Goal: Find contact information

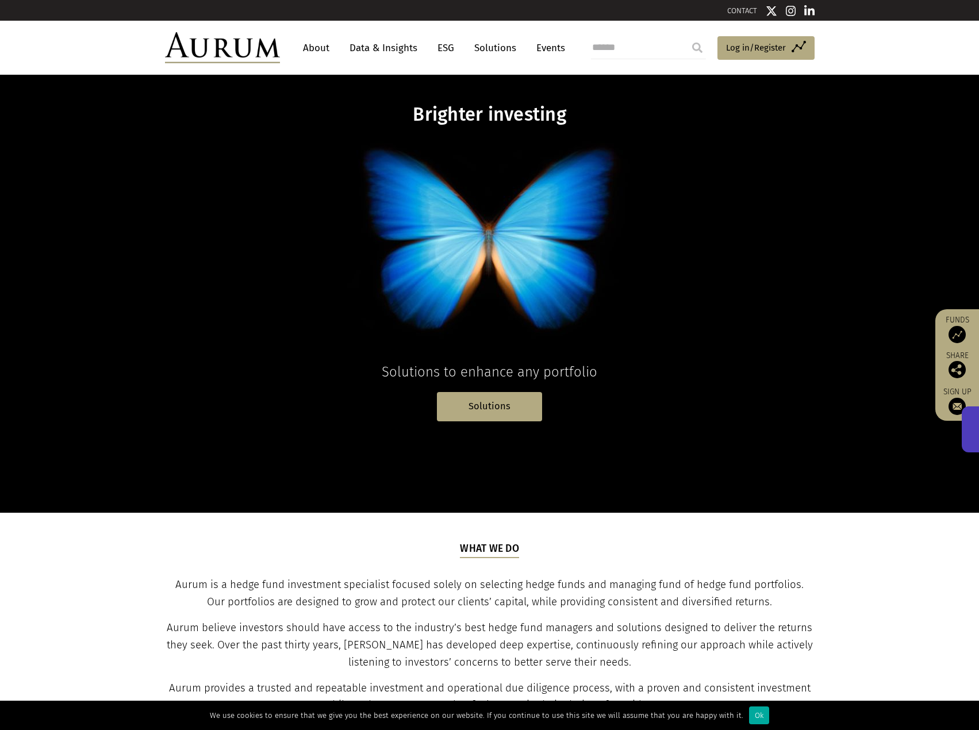
click at [744, 5] on div "CONTACT" at bounding box center [652, 10] width 325 height 15
click at [743, 9] on link "CONTACT" at bounding box center [742, 10] width 30 height 9
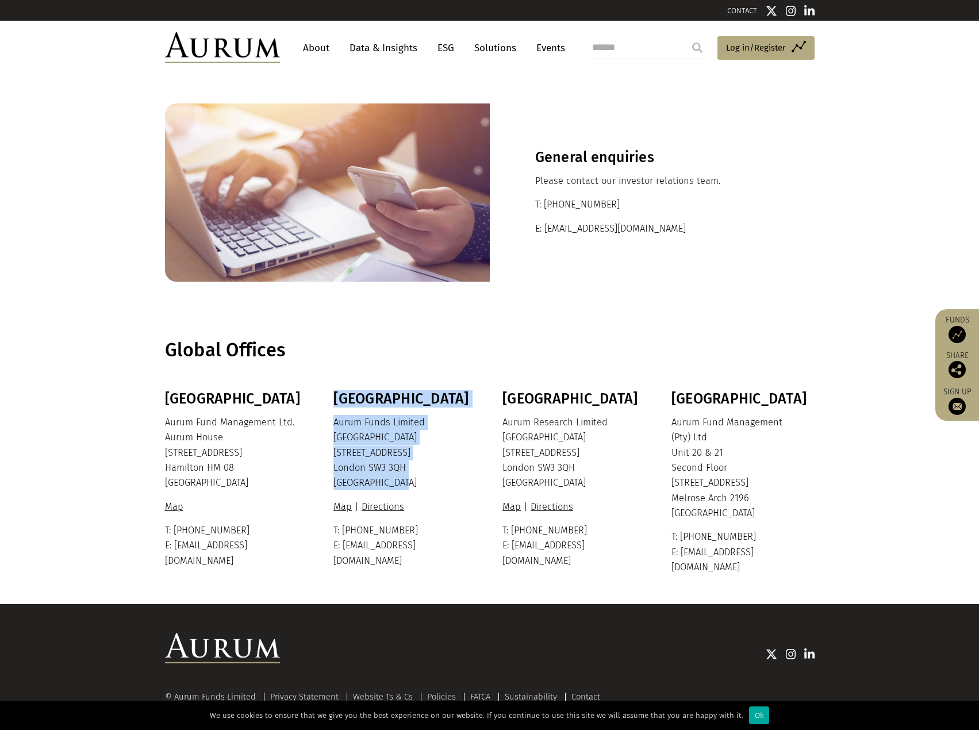
drag, startPoint x: 414, startPoint y: 487, endPoint x: 330, endPoint y: 437, distance: 97.7
click at [330, 437] on div "Bermuda Aurum Fund Management Ltd. Aurum House 35 Richmond Road Hamilton HM 08 …" at bounding box center [489, 482] width 672 height 184
click at [440, 439] on p "Aurum Funds Limited Ixworth House 37 Ixworth Place London SW3 3QH United Kingdom" at bounding box center [403, 453] width 140 height 76
drag, startPoint x: 444, startPoint y: 498, endPoint x: 436, endPoint y: 492, distance: 9.4
click at [436, 492] on div "London Aurum Funds Limited Ixworth House 37 Ixworth Place London SW3 3QH United…" at bounding box center [403, 479] width 140 height 178
